Goal: Information Seeking & Learning: Learn about a topic

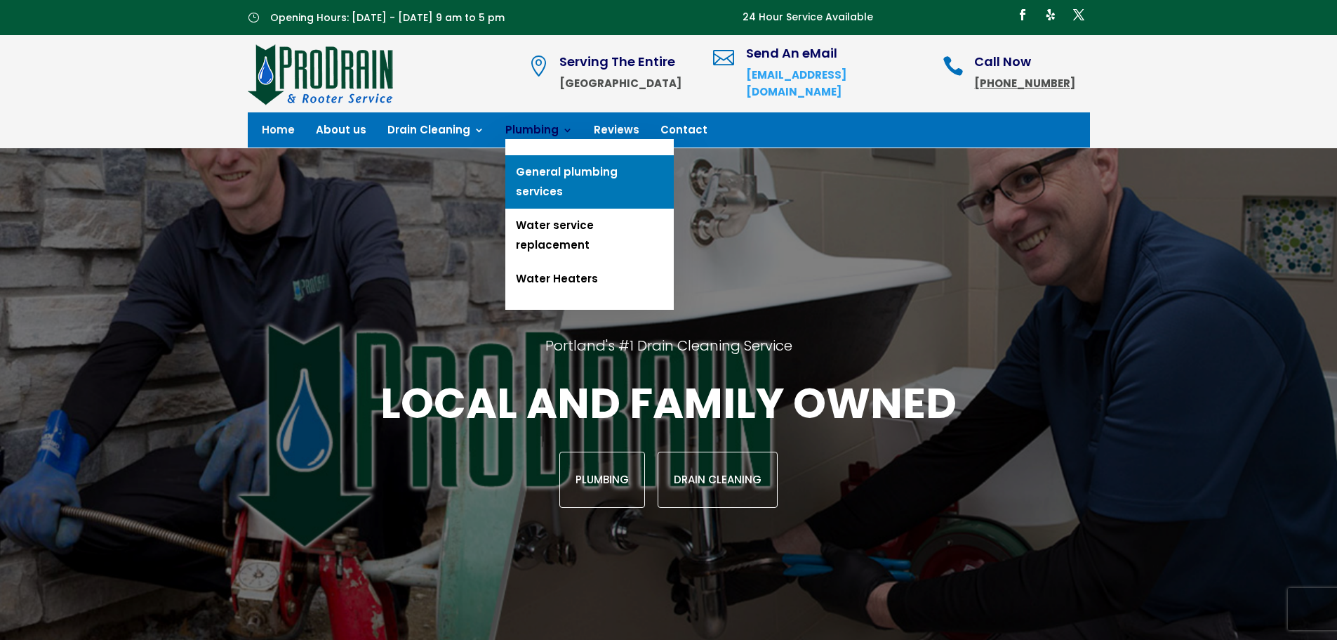
click at [538, 172] on link "General plumbing services" at bounding box center [589, 181] width 168 height 53
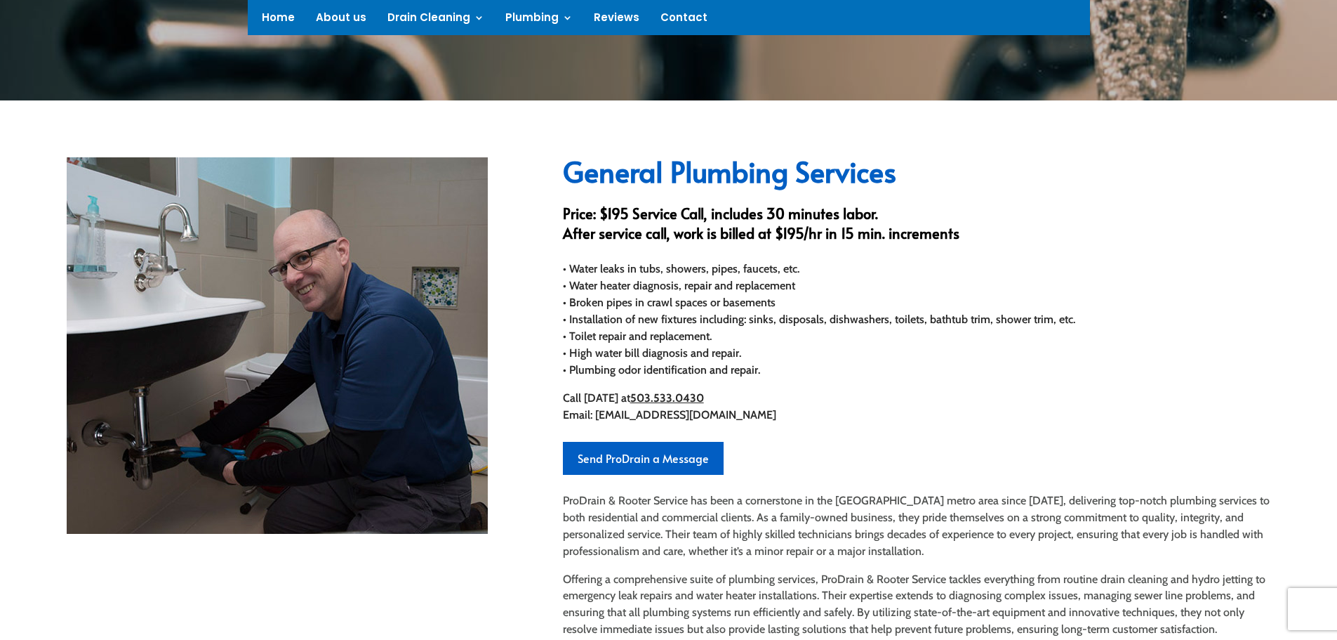
scroll to position [351, 0]
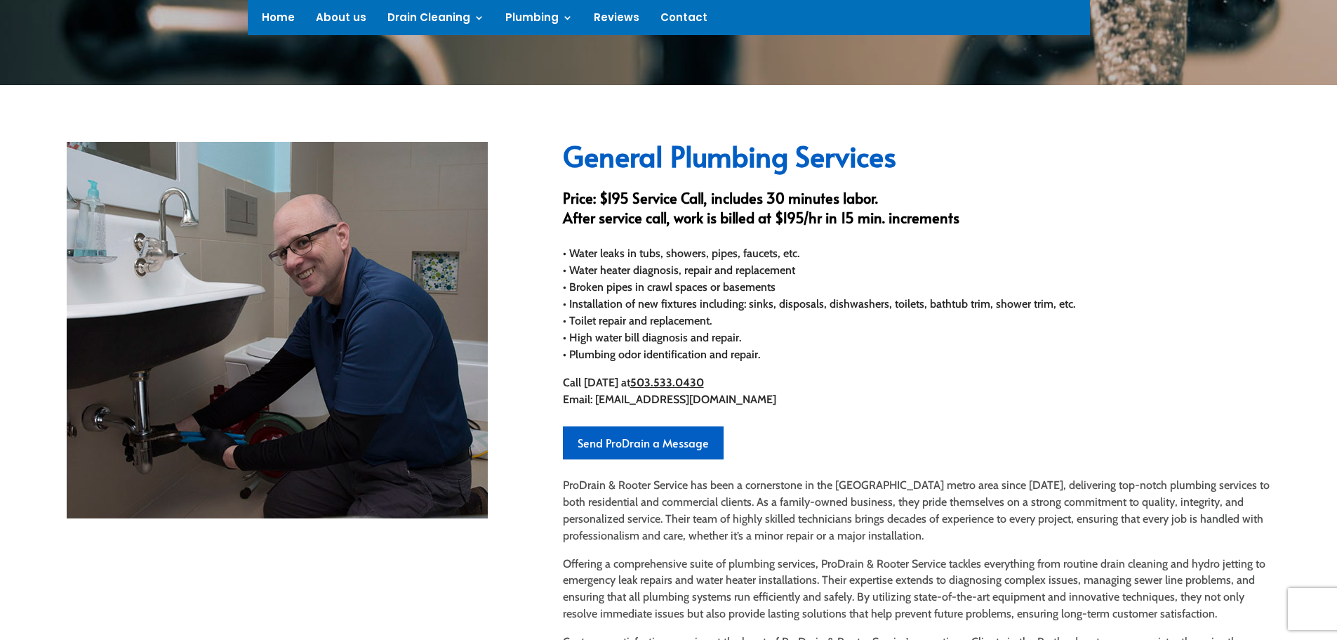
drag, startPoint x: 571, startPoint y: 336, endPoint x: 772, endPoint y: 356, distance: 202.4
click at [772, 356] on div "• Water leaks in tubs, showers, pipes, faucets, etc. • Water heater diagnosis, …" at bounding box center [917, 304] width 708 height 118
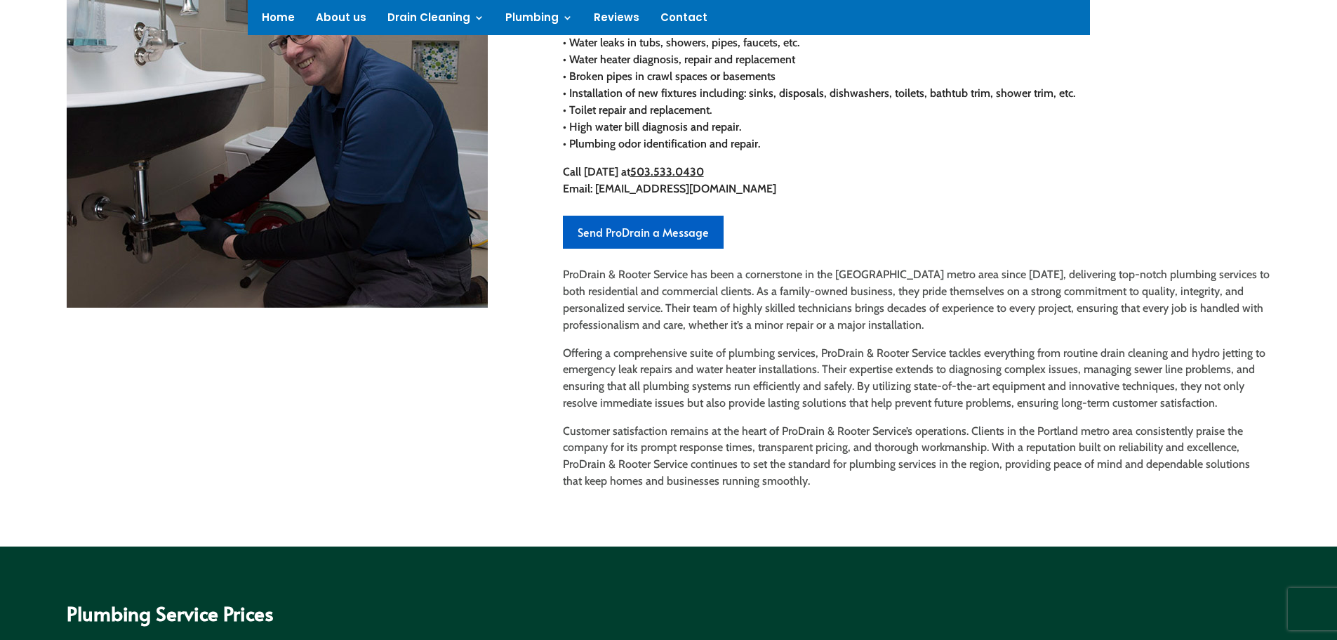
scroll to position [0, 0]
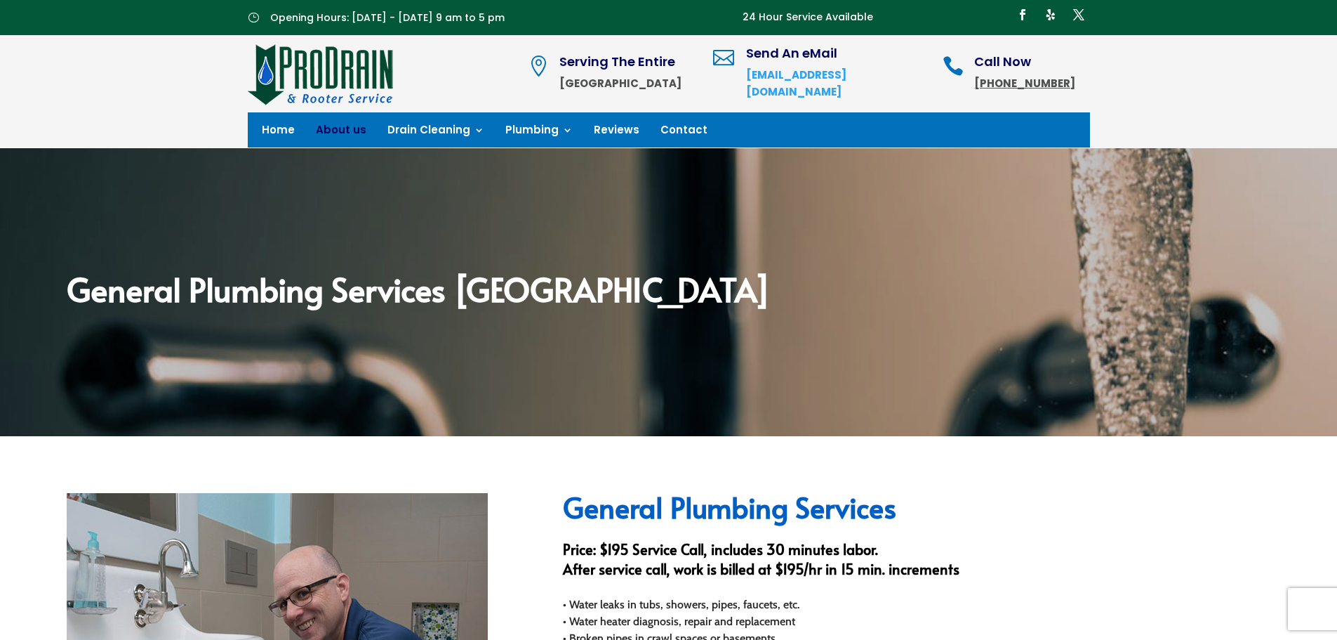
click at [335, 128] on link "About us" at bounding box center [341, 132] width 51 height 15
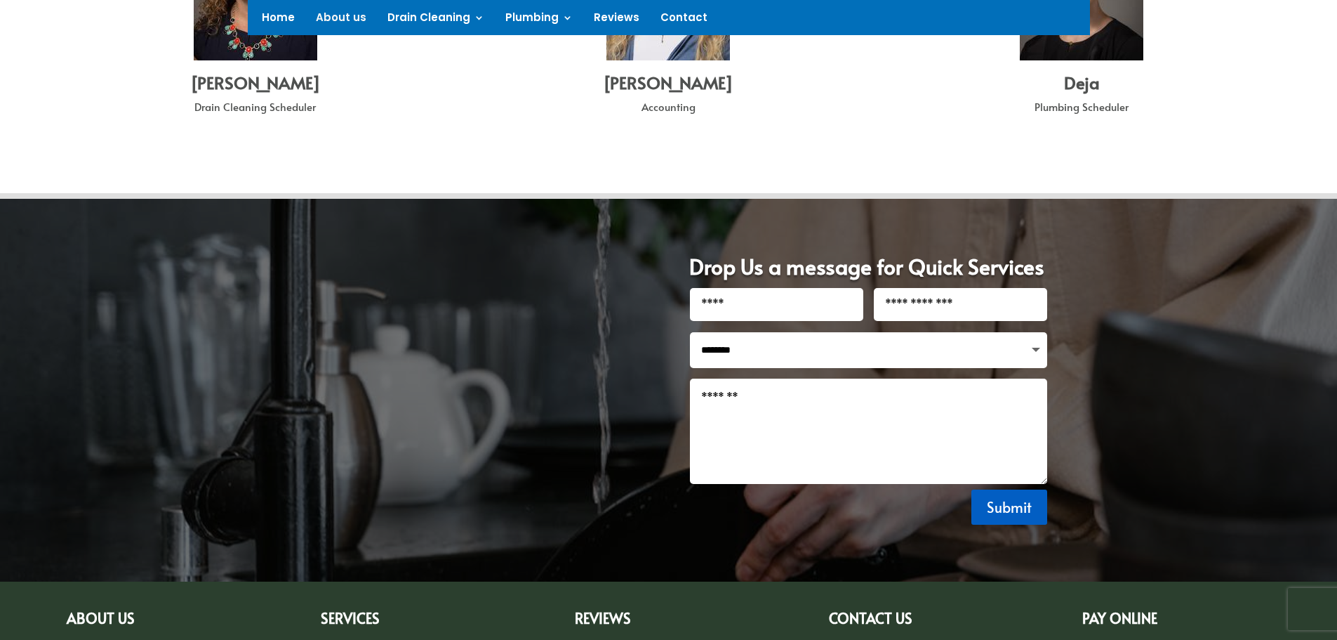
scroll to position [1860, 0]
